Goal: Feedback & Contribution: Submit feedback/report problem

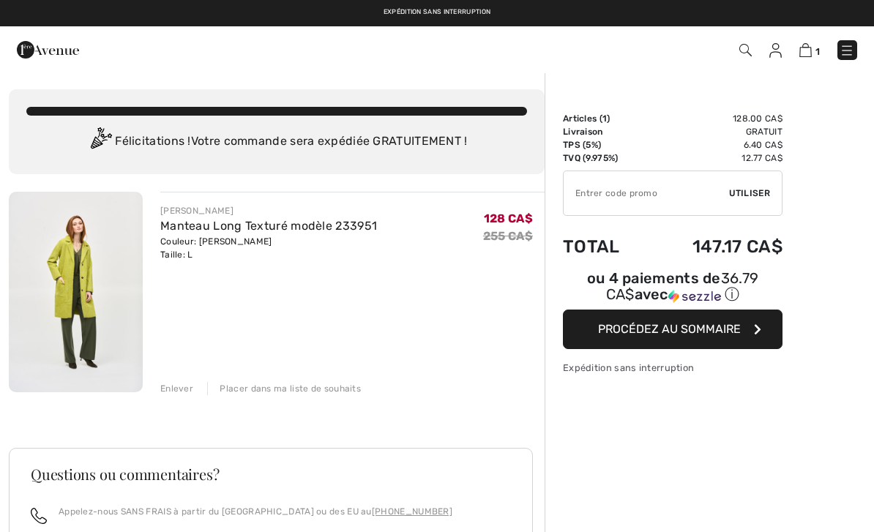
click at [629, 187] on input "TEXT" at bounding box center [646, 193] width 165 height 44
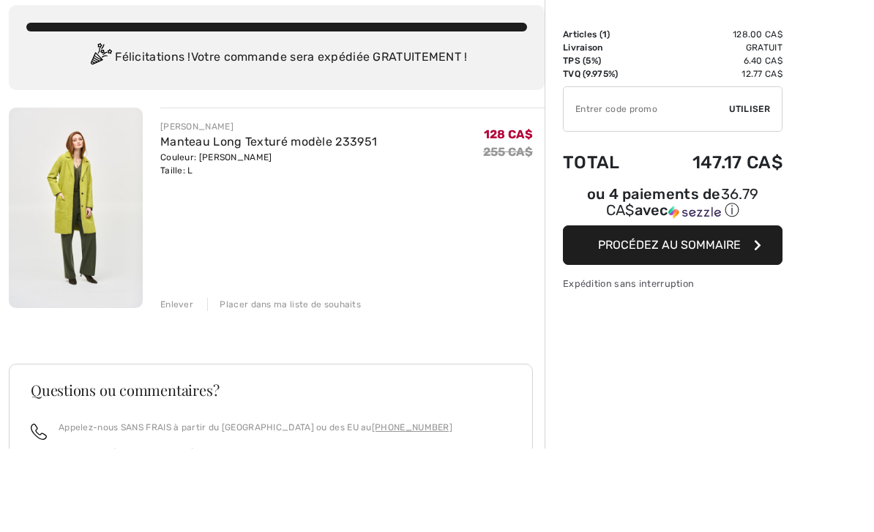
click at [604, 171] on input "TEXT" at bounding box center [646, 193] width 165 height 44
type input "EXTRA20"
click at [747, 187] on span "Utiliser" at bounding box center [749, 193] width 41 height 13
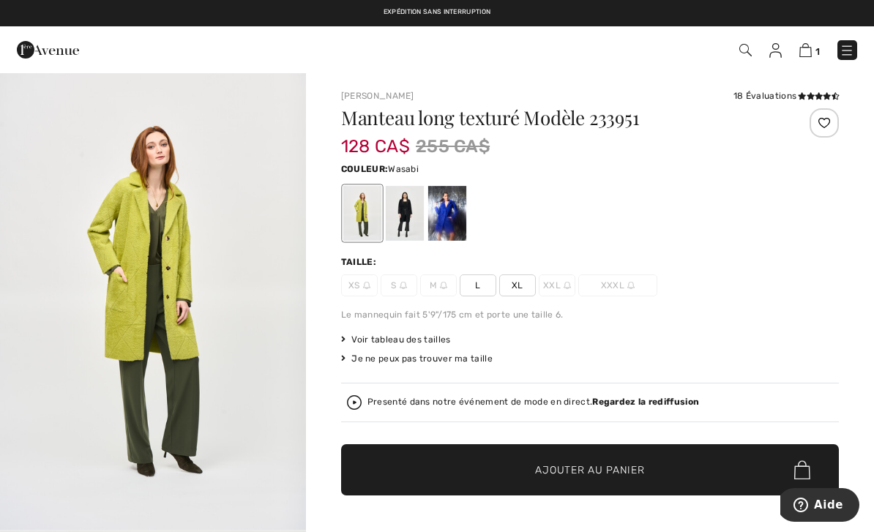
click at [820, 508] on span "Aide" at bounding box center [828, 504] width 29 height 13
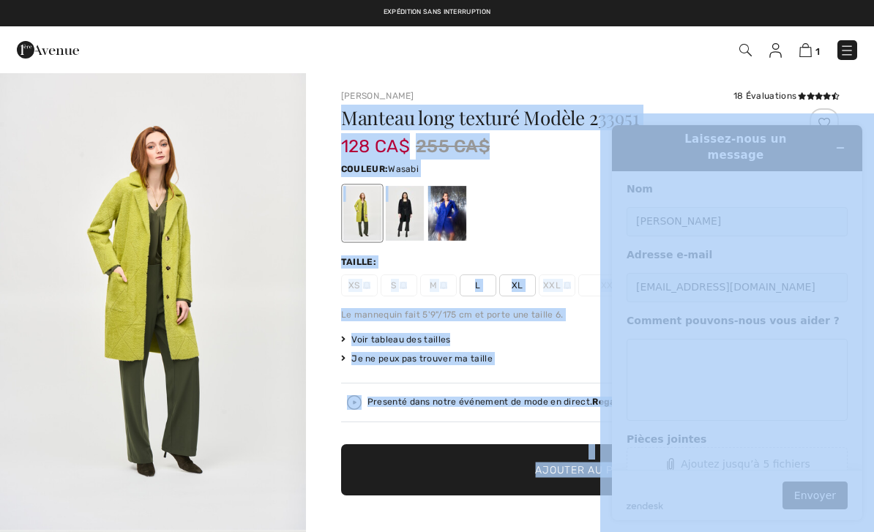
click at [542, 61] on div "1 Commander" at bounding box center [616, 50] width 503 height 30
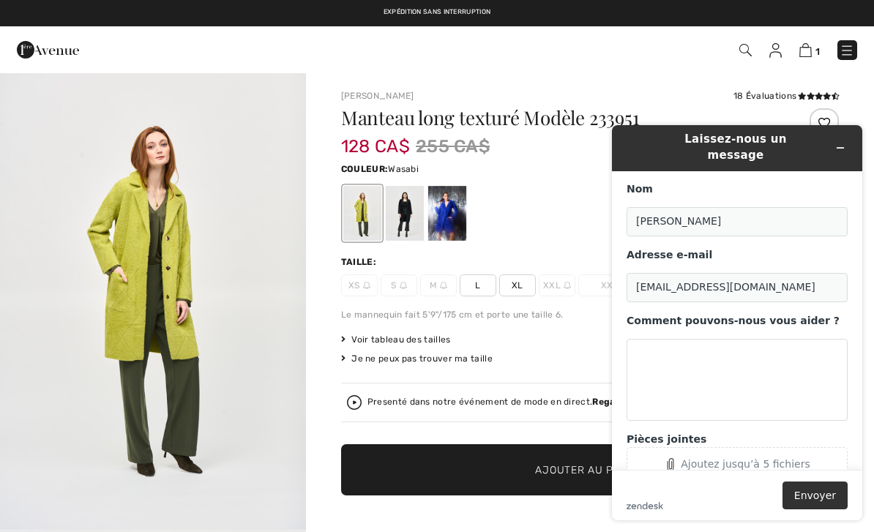
click at [851, 138] on button "Réduire le widget" at bounding box center [840, 148] width 23 height 20
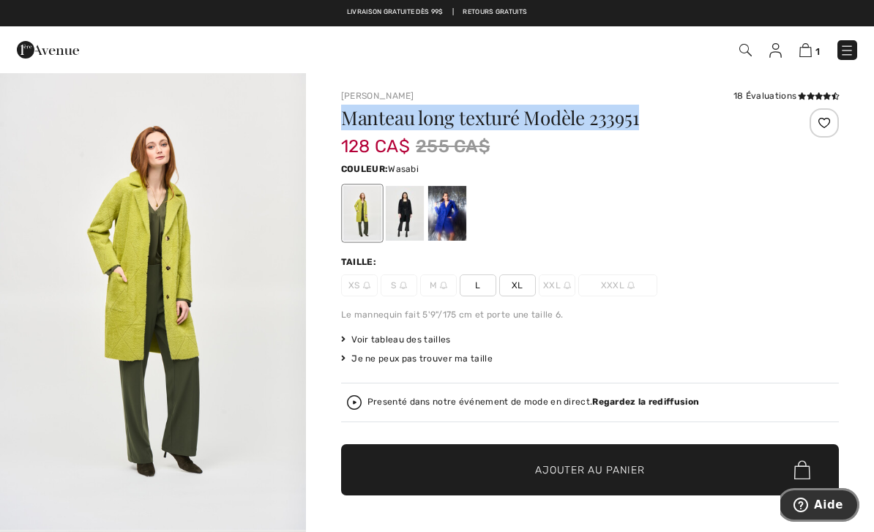
copy h1 "Manteau long texturé Modèle 233951"
click at [804, 315] on div "Le mannequin fait 5'9"/175 cm et porte une taille 6." at bounding box center [590, 314] width 498 height 13
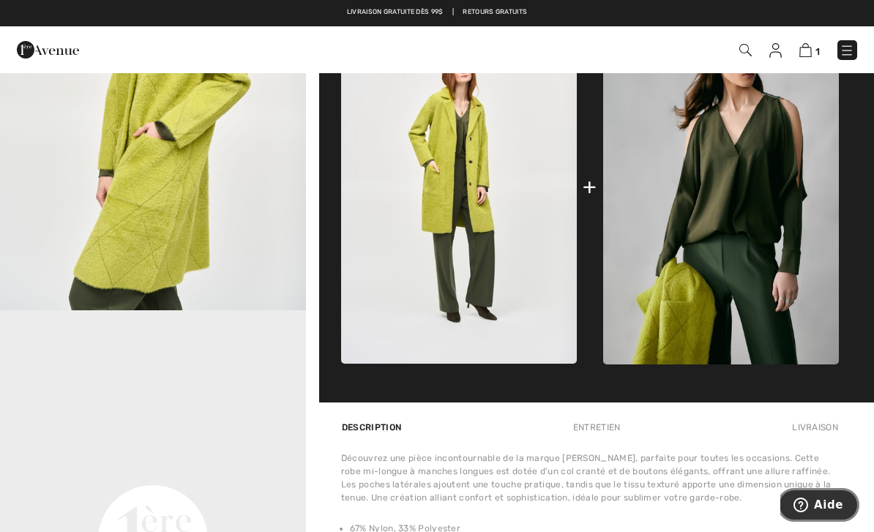
scroll to position [684, 0]
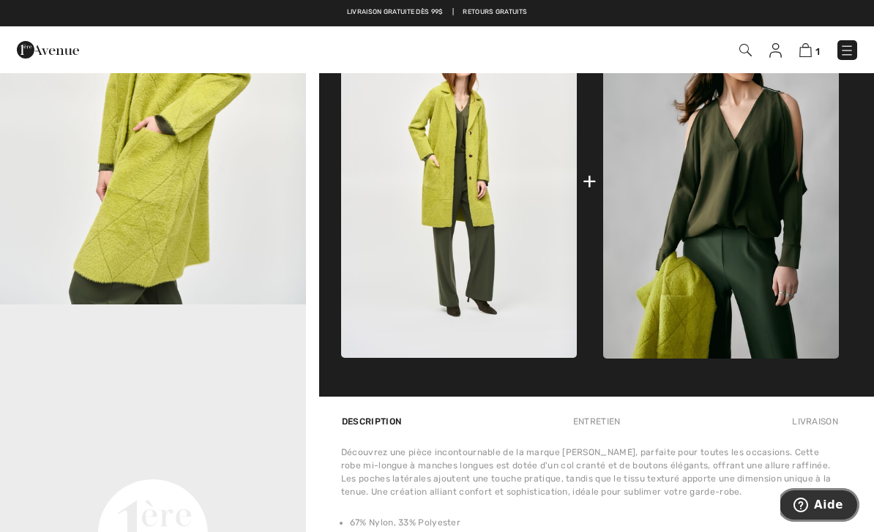
click at [807, 505] on icon "Aide" at bounding box center [800, 505] width 15 height 15
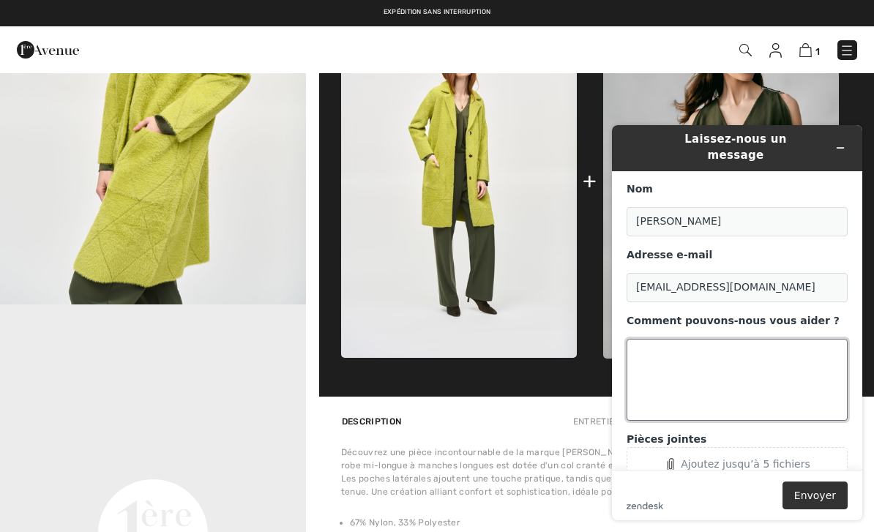
click at [660, 339] on textarea "Comment pouvons-nous vous aider ?" at bounding box center [737, 380] width 221 height 82
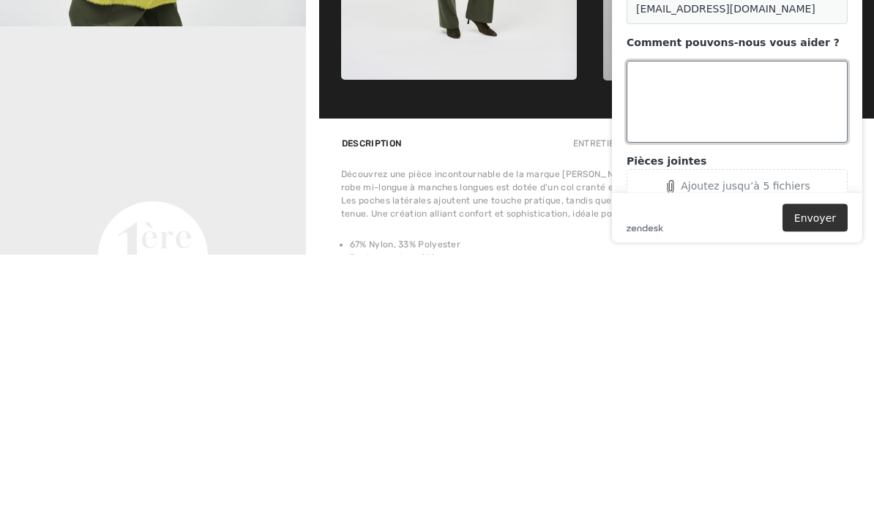
paste textarea "Aujourd’hui, je suis allée dans la boutique 1 Avenue à Montréal et ce manteau M…"
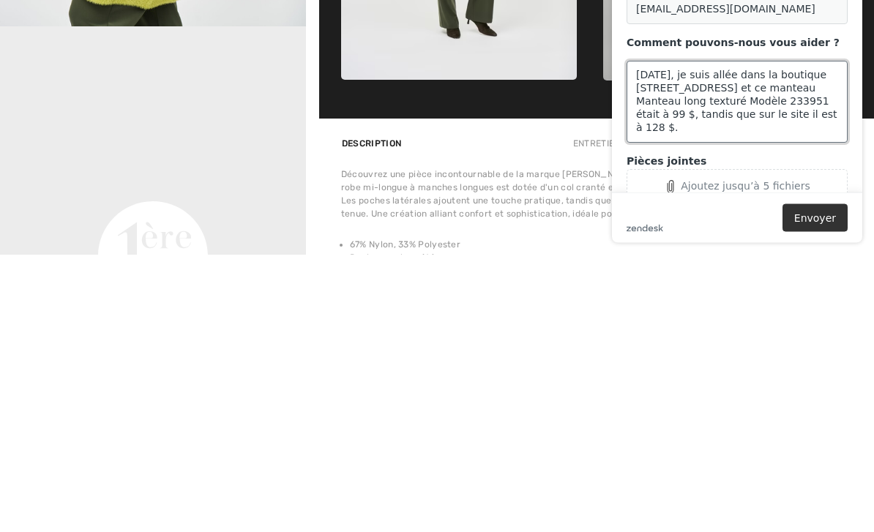
type textarea "Aujourd’hui, je suis allée dans la boutique 1 Avenue à Montréal et ce manteau M…"
click at [812, 207] on button "Envoyer" at bounding box center [814, 218] width 65 height 28
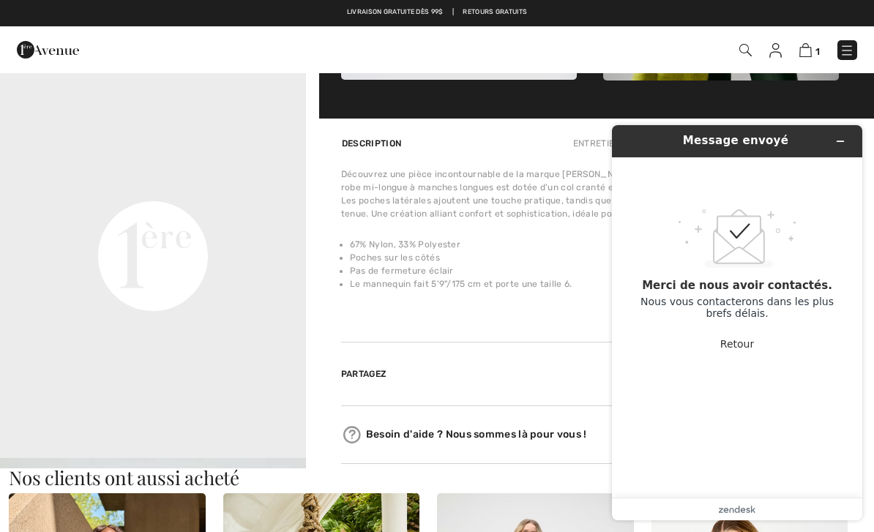
click at [843, 135] on button "Réduire le widget" at bounding box center [840, 141] width 23 height 20
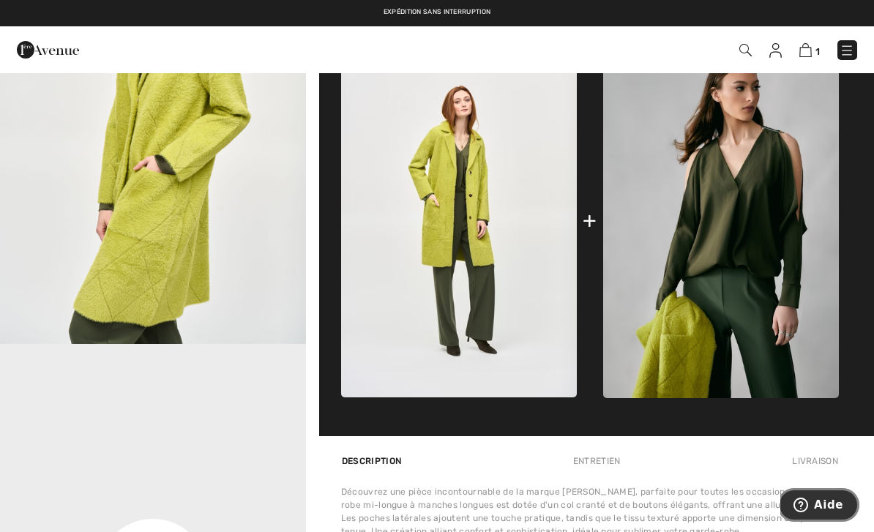
scroll to position [641, 0]
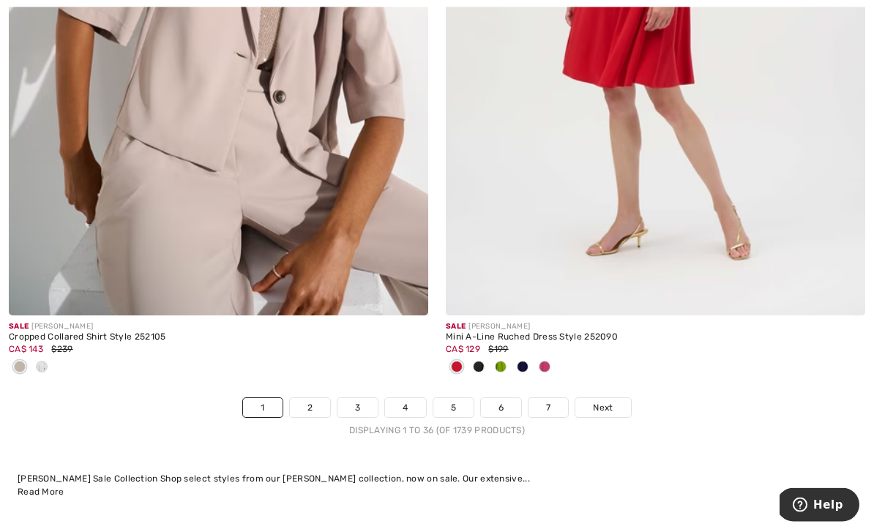
scroll to position [12651, 0]
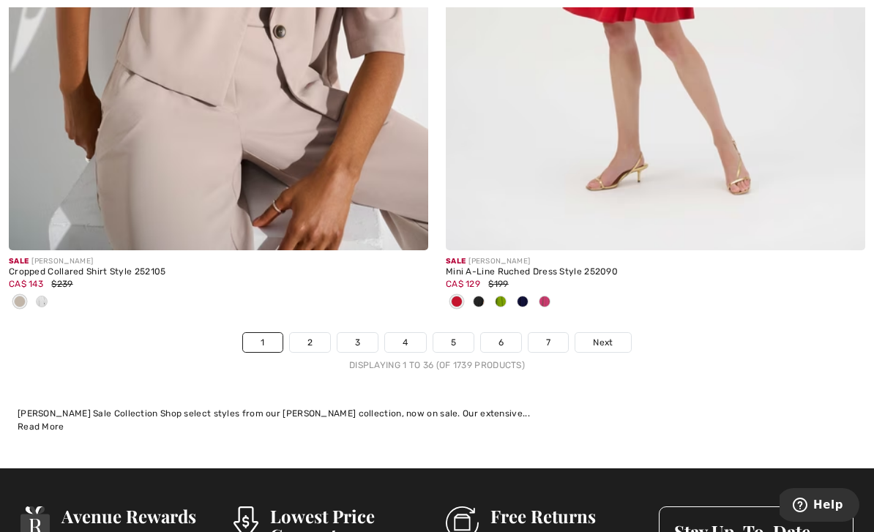
click at [304, 335] on link "2" at bounding box center [310, 342] width 40 height 19
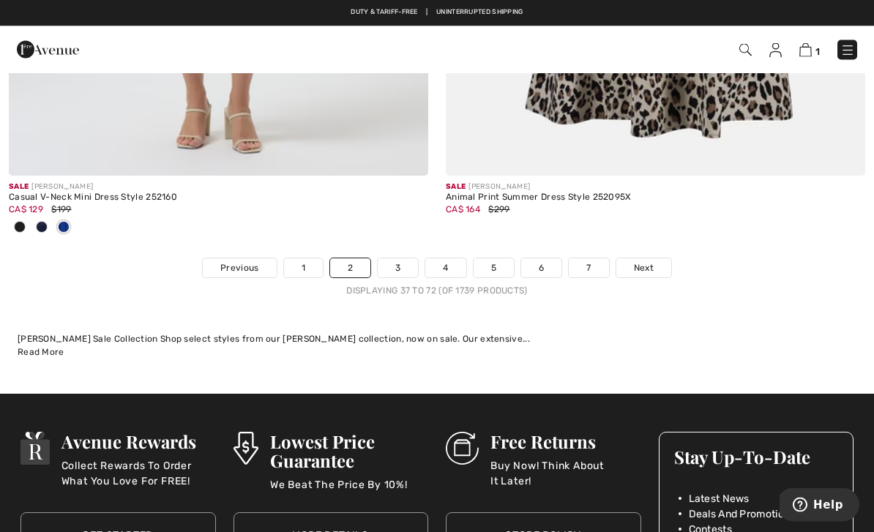
scroll to position [12949, 0]
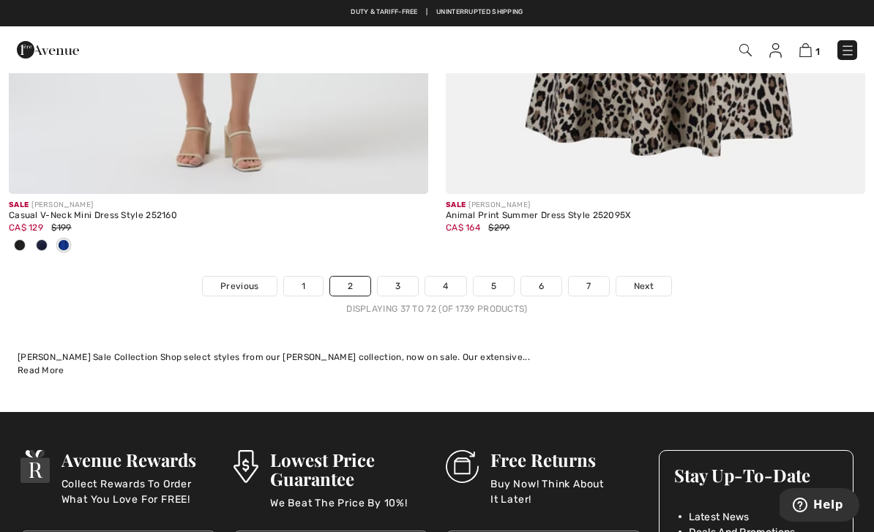
click at [397, 277] on link "3" at bounding box center [398, 286] width 40 height 19
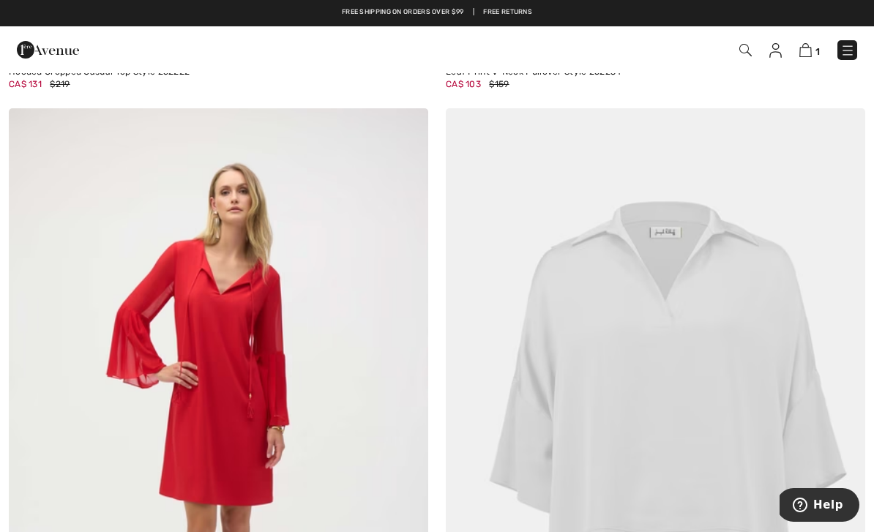
scroll to position [11613, 0]
